Goal: Information Seeking & Learning: Learn about a topic

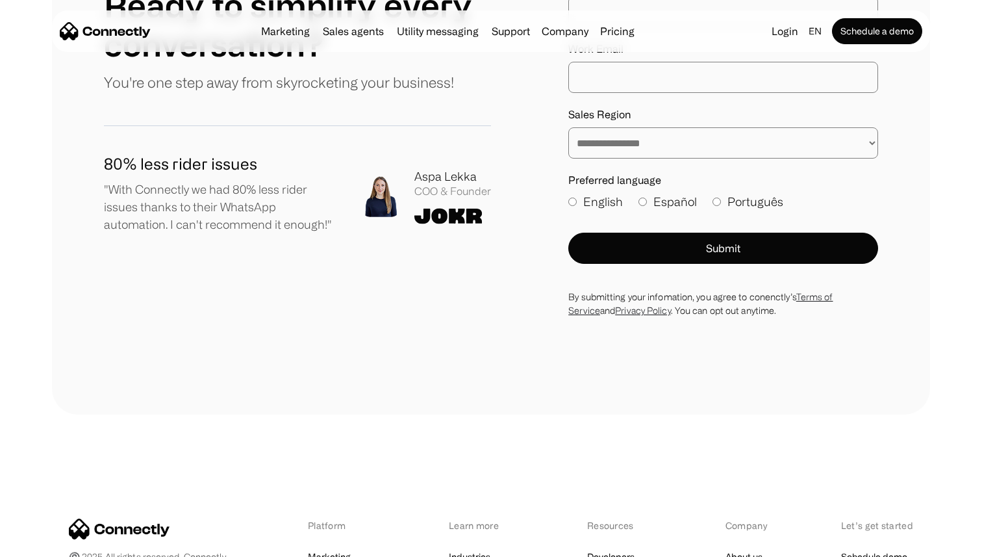
scroll to position [7151, 0]
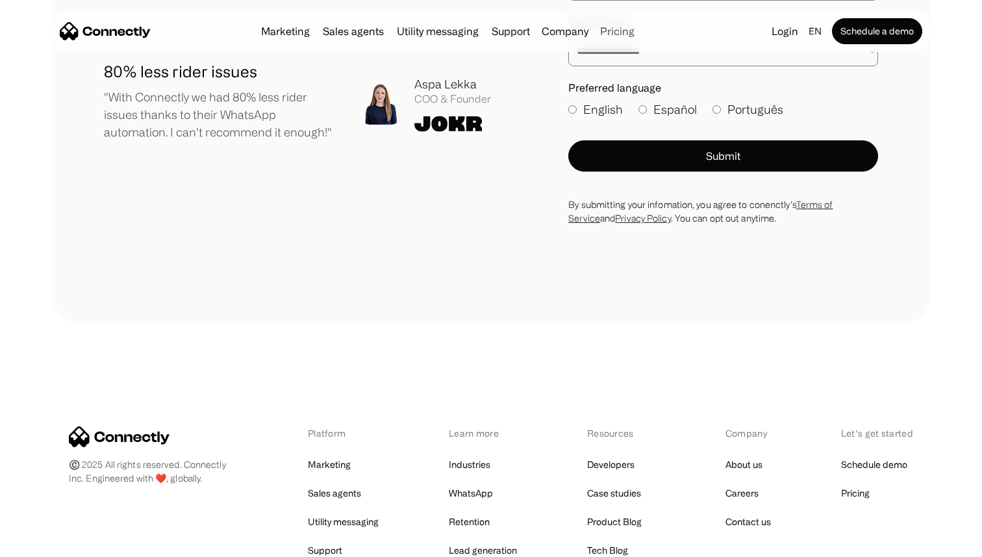
click at [614, 31] on link "Pricing" at bounding box center [617, 31] width 45 height 10
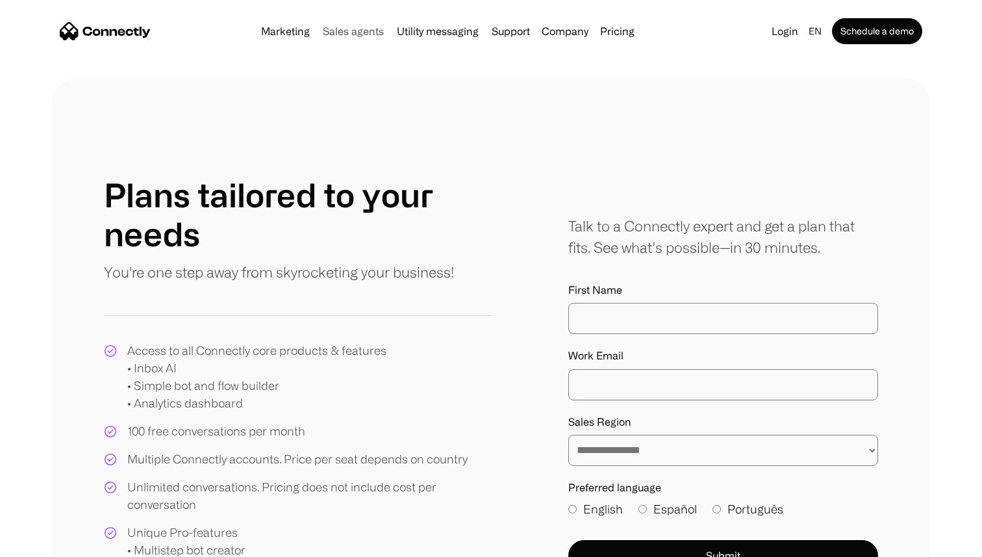
click at [352, 30] on link "Sales agents" at bounding box center [353, 31] width 71 height 10
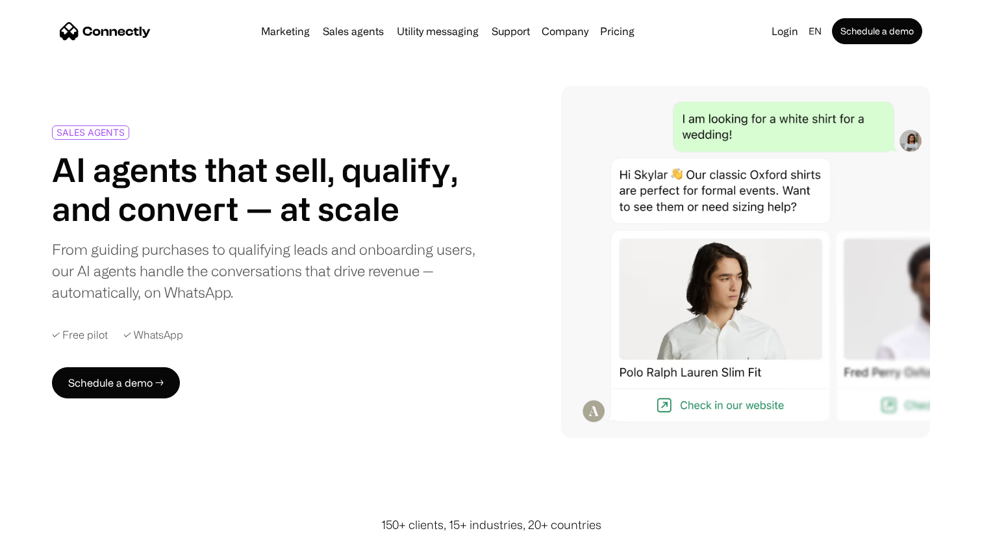
scroll to position [26, 0]
